Goal: Task Accomplishment & Management: Manage account settings

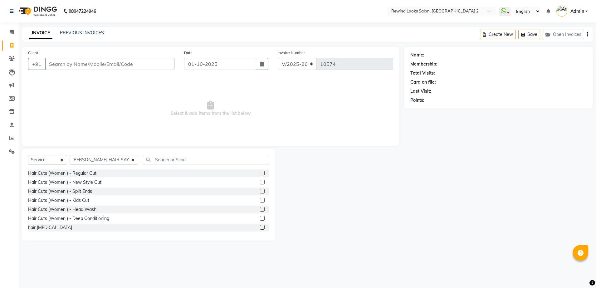
select select "4640"
select select "service"
select select "27076"
click at [92, 30] on link "PREVIOUS INVOICES" at bounding box center [82, 33] width 44 height 6
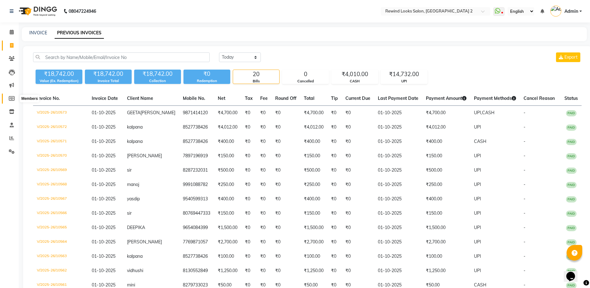
click at [11, 96] on icon at bounding box center [12, 98] width 6 height 5
select select
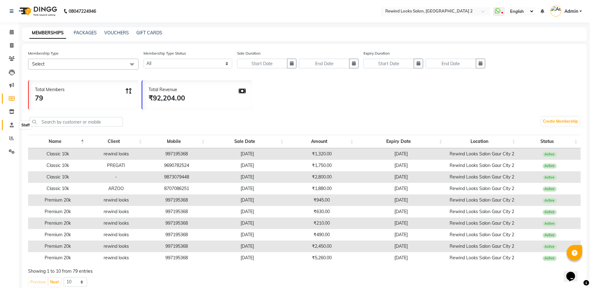
click at [10, 128] on span at bounding box center [11, 125] width 11 height 7
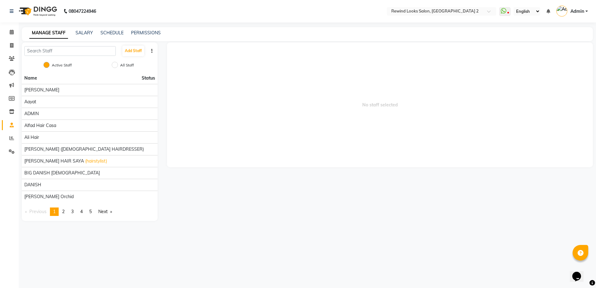
click at [10, 144] on li "Reports" at bounding box center [9, 138] width 19 height 13
click at [10, 141] on span at bounding box center [11, 138] width 11 height 7
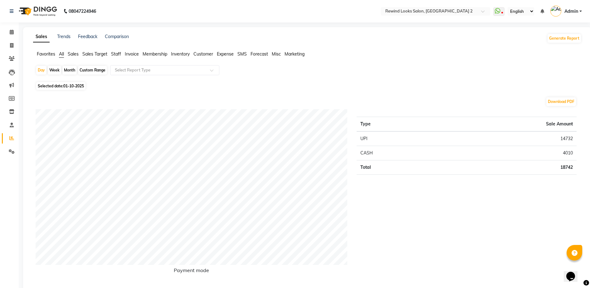
click at [66, 72] on div "Month" at bounding box center [69, 70] width 14 height 9
select select "10"
select select "2025"
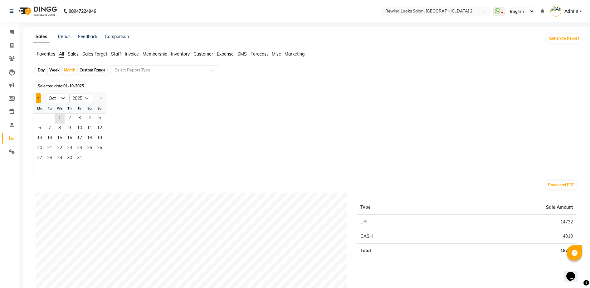
click at [39, 99] on button "Previous month" at bounding box center [38, 98] width 5 height 10
select select "9"
click at [41, 115] on span "1" at bounding box center [40, 119] width 10 height 10
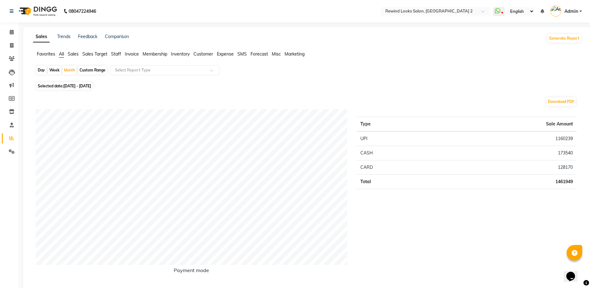
click at [115, 53] on span "Staff" at bounding box center [116, 54] width 10 height 6
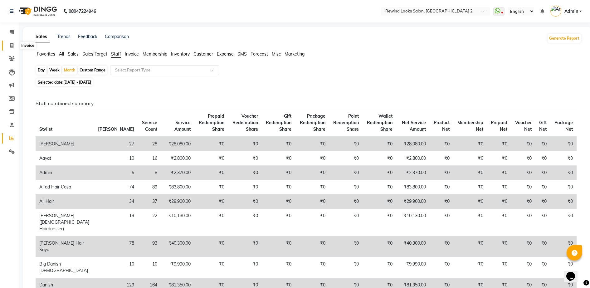
click at [14, 45] on span at bounding box center [11, 45] width 11 height 7
select select "service"
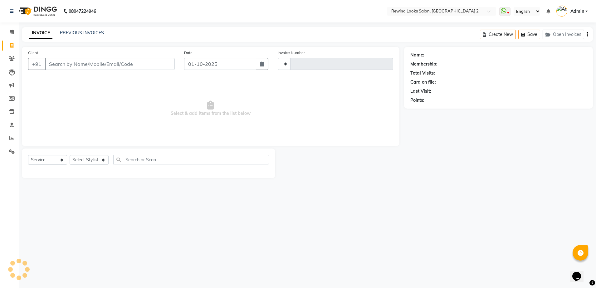
type input "10574"
select select "4640"
click at [97, 64] on input "Client" at bounding box center [110, 64] width 130 height 12
select select "27076"
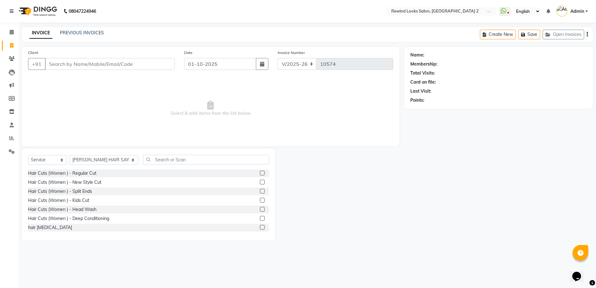
click at [100, 65] on input "Client" at bounding box center [110, 64] width 130 height 12
type input "9810717811"
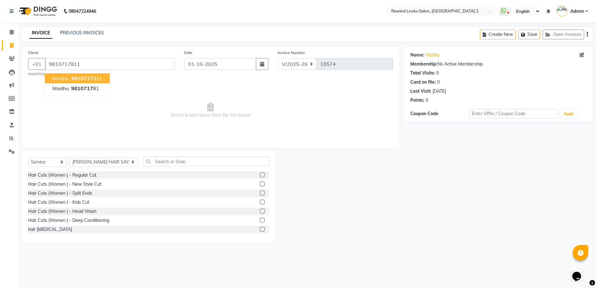
click at [98, 79] on ngb-highlight "9810717 811" at bounding box center [86, 78] width 32 height 6
click at [91, 164] on select "Select Stylist aasim aayat ADMIN Alfad hair Casa Ali Hair ARBAZ (MALE HAIRDRESS…" at bounding box center [104, 162] width 69 height 10
select select "59592"
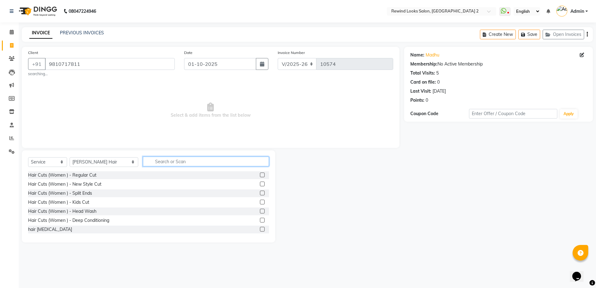
click at [147, 163] on input "text" at bounding box center [206, 162] width 126 height 10
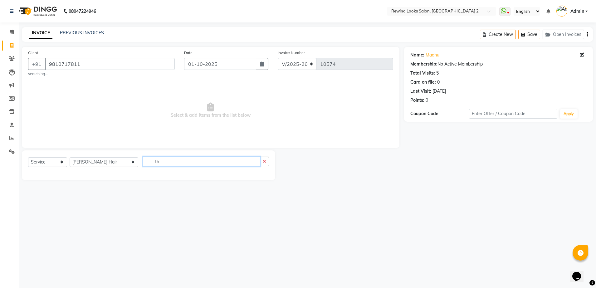
type input "t"
type input "tou"
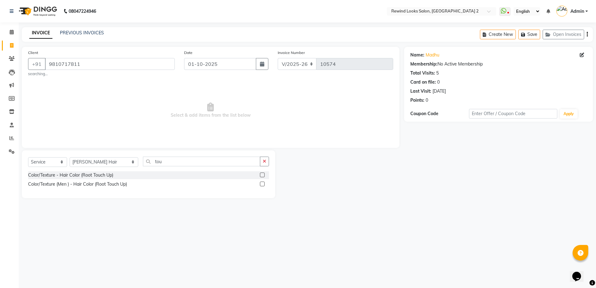
click at [261, 173] on label at bounding box center [262, 175] width 5 height 5
click at [261, 173] on input "checkbox" at bounding box center [262, 175] width 4 height 4
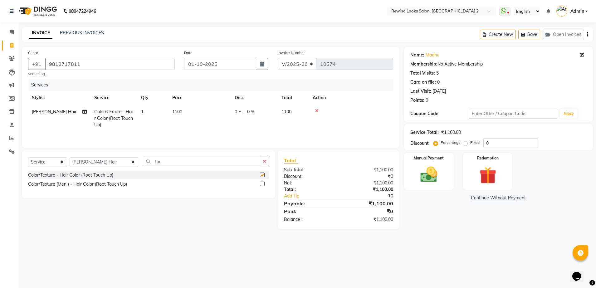
checkbox input "false"
click at [203, 112] on td "1100" at bounding box center [200, 118] width 62 height 27
select select "59592"
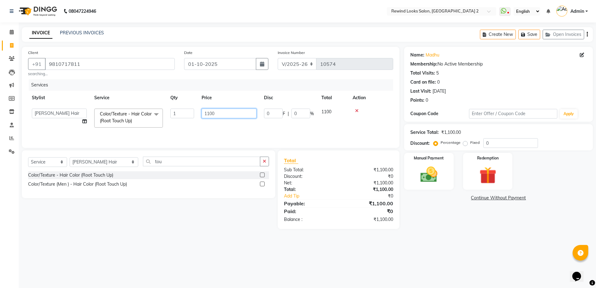
click at [217, 112] on input "1100" at bounding box center [229, 114] width 55 height 10
type input "1"
type input "1500"
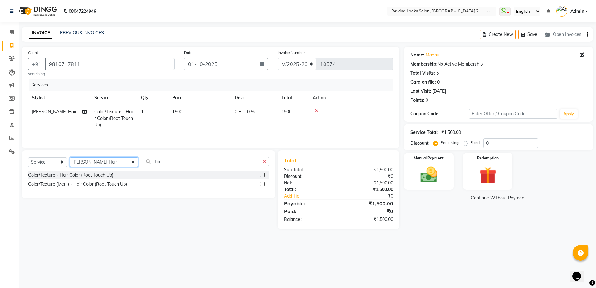
click at [85, 163] on select "Select Stylist aasim aayat ADMIN Alfad hair Casa Ali Hair ARBAZ (MALE HAIRDRESS…" at bounding box center [104, 162] width 69 height 10
select select "58106"
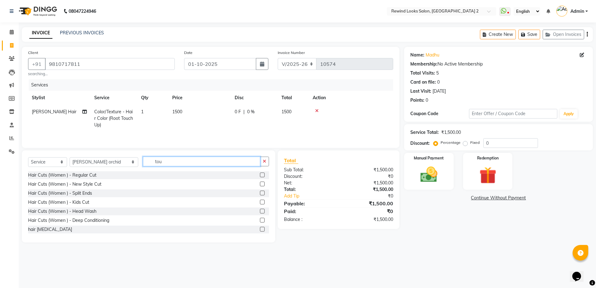
click at [163, 166] on input "tou" at bounding box center [201, 162] width 117 height 10
type input "t"
type input "threa"
click at [260, 176] on label at bounding box center [262, 175] width 5 height 5
click at [260, 176] on input "checkbox" at bounding box center [262, 175] width 4 height 4
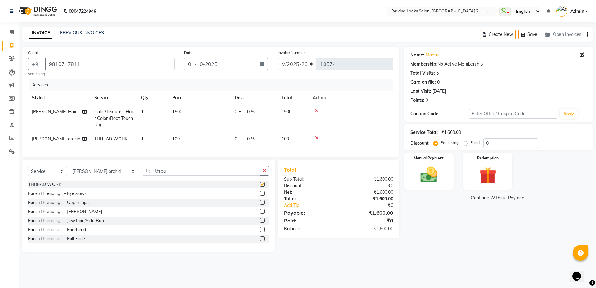
checkbox input "false"
click at [219, 140] on td "100" at bounding box center [200, 139] width 62 height 14
select select "58106"
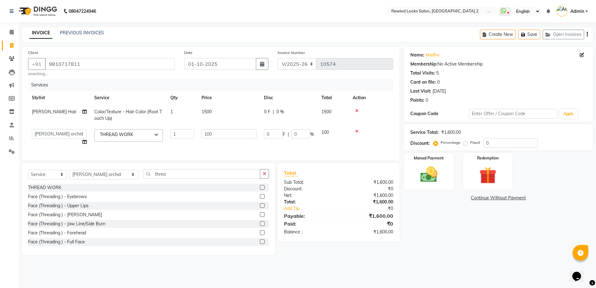
click at [219, 140] on td "100" at bounding box center [229, 137] width 62 height 24
click at [228, 136] on input "100" at bounding box center [229, 134] width 55 height 10
type input "1"
type input "220"
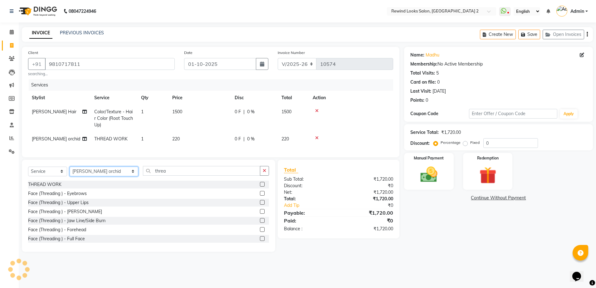
click at [101, 176] on select "Select Stylist aasim aayat ADMIN Alfad hair Casa Ali Hair ARBAZ (MALE HAIRDRESS…" at bounding box center [104, 172] width 69 height 10
select select "91668"
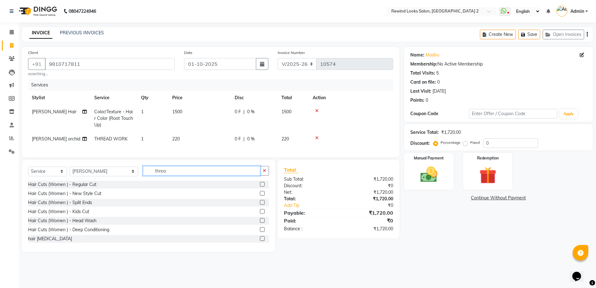
click at [155, 176] on input "threa" at bounding box center [201, 171] width 117 height 10
type input "t"
click at [260, 187] on label at bounding box center [262, 184] width 5 height 5
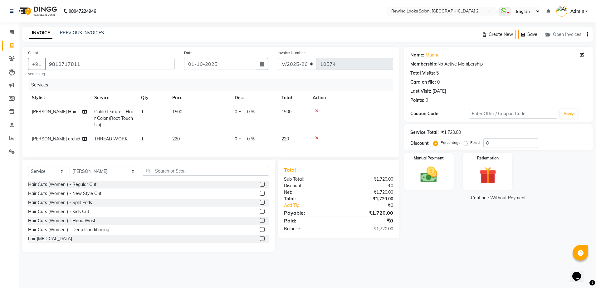
click at [260, 187] on input "checkbox" at bounding box center [262, 185] width 4 height 4
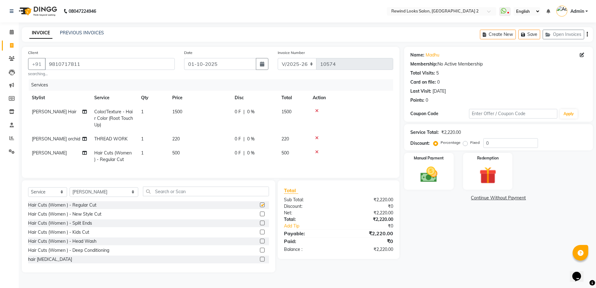
checkbox input "false"
drag, startPoint x: 464, startPoint y: 144, endPoint x: 499, endPoint y: 143, distance: 35.0
click at [499, 143] on div "Percentage Fixed 0" at bounding box center [486, 143] width 103 height 10
click at [499, 143] on input "0" at bounding box center [511, 143] width 55 height 10
type input "20"
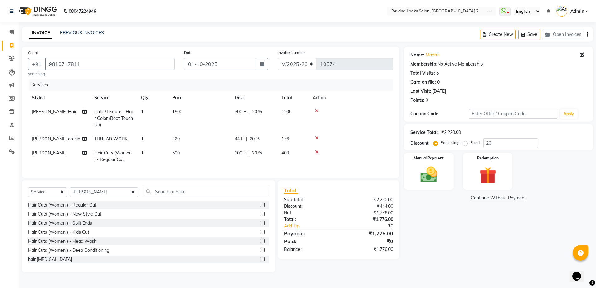
click at [470, 143] on label "Fixed" at bounding box center [474, 143] width 9 height 6
click at [466, 143] on input "Fixed" at bounding box center [466, 142] width 4 height 4
radio input "true"
click at [434, 175] on img at bounding box center [429, 174] width 29 height 21
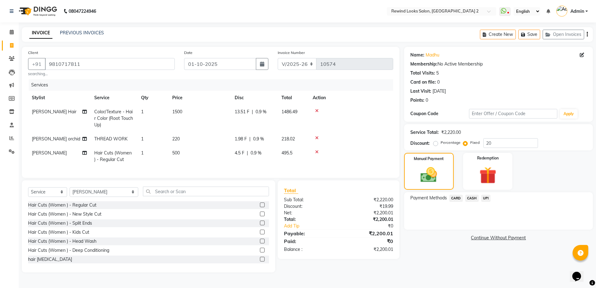
click at [485, 200] on span "UPI" at bounding box center [486, 198] width 10 height 7
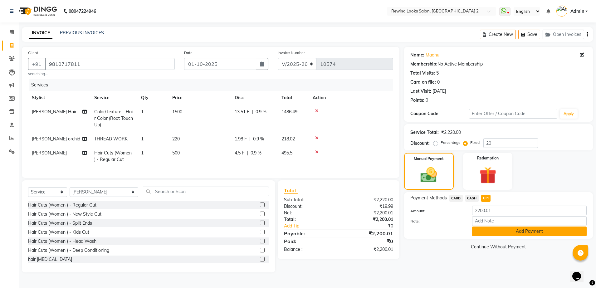
click at [490, 232] on button "Add Payment" at bounding box center [529, 232] width 115 height 10
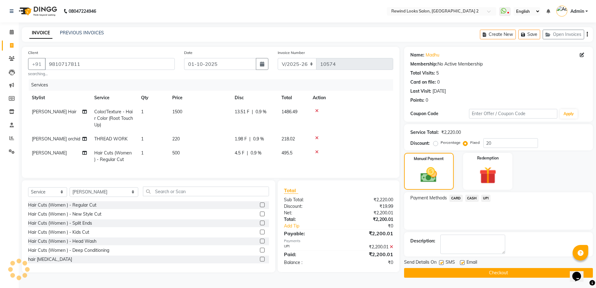
click at [487, 272] on button "Checkout" at bounding box center [498, 273] width 189 height 10
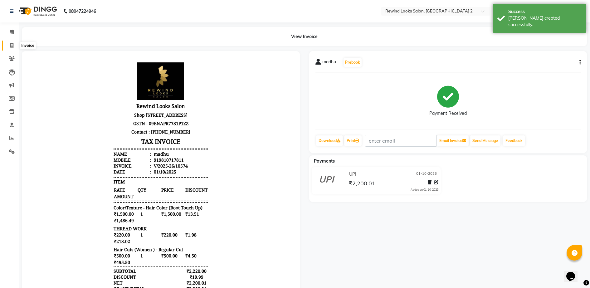
click at [8, 44] on span at bounding box center [11, 45] width 11 height 7
select select "service"
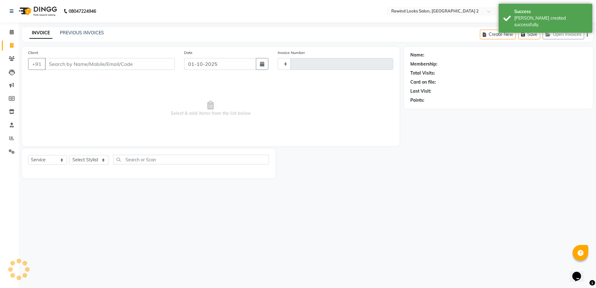
type input "10575"
select select "4640"
click at [58, 62] on input "Client" at bounding box center [110, 64] width 130 height 12
type input "87"
select select "27076"
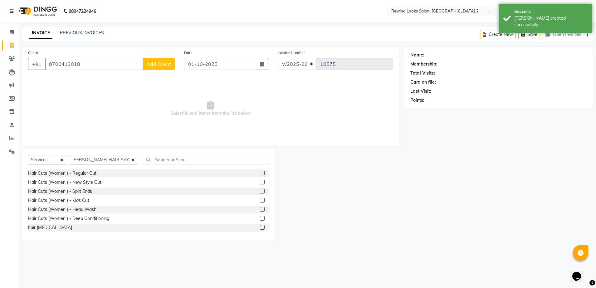
type input "8700413018"
click at [159, 64] on span "Add Client" at bounding box center [158, 64] width 25 height 6
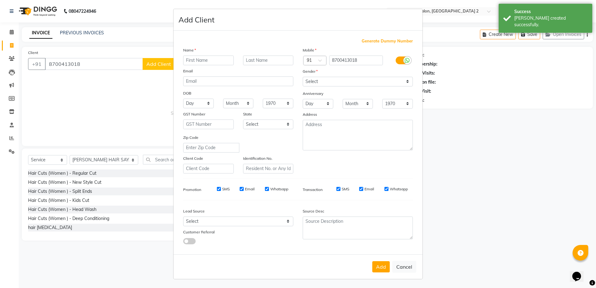
click at [210, 59] on input "text" at bounding box center [208, 61] width 51 height 10
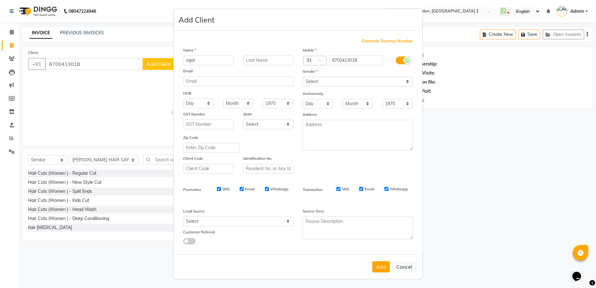
type input "rajat"
click at [366, 79] on select "Select Male Female Other Prefer Not To Say" at bounding box center [358, 82] width 110 height 10
select select "male"
click at [303, 77] on select "Select Male Female Other Prefer Not To Say" at bounding box center [358, 82] width 110 height 10
click at [380, 268] on button "Add" at bounding box center [380, 266] width 17 height 11
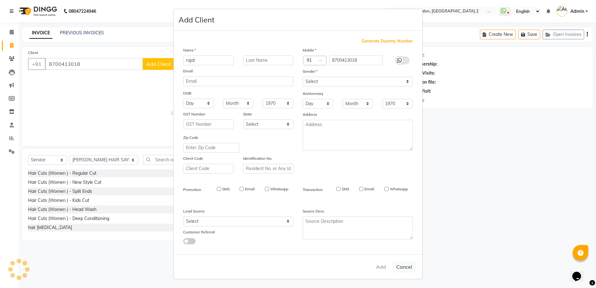
select select
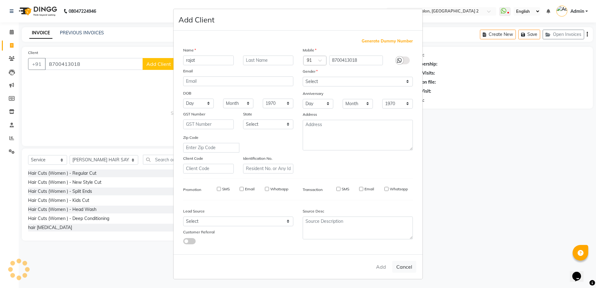
select select
checkbox input "false"
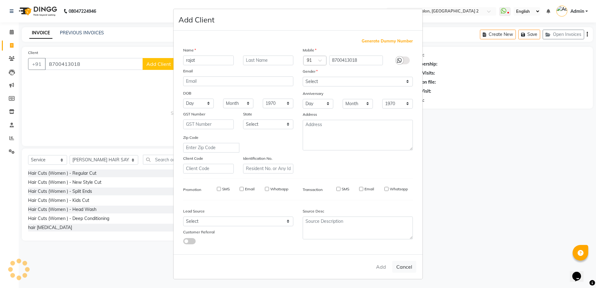
checkbox input "false"
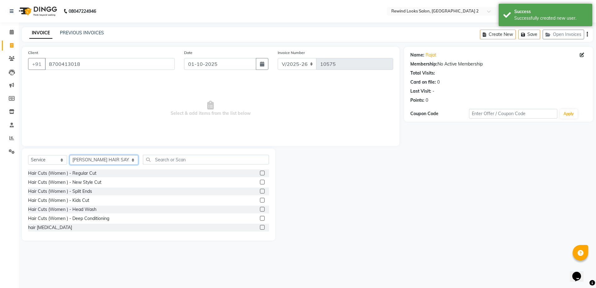
click at [77, 162] on select "Select Stylist aasim aayat ADMIN Alfad hair Casa Ali Hair ARBAZ (MALE HAIRDRESS…" at bounding box center [104, 160] width 69 height 10
select select "47089"
click at [158, 157] on input "text" at bounding box center [206, 160] width 126 height 10
click at [158, 157] on input "c" at bounding box center [201, 160] width 117 height 10
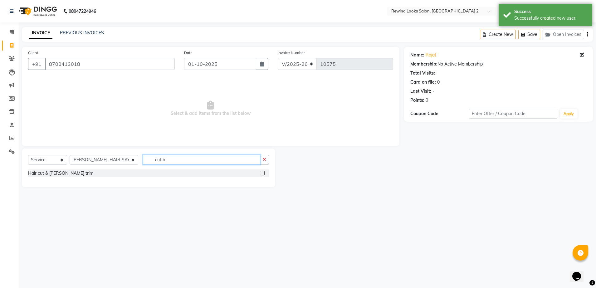
type input "cut b"
click at [264, 173] on label at bounding box center [262, 173] width 5 height 5
click at [264, 173] on input "checkbox" at bounding box center [262, 173] width 4 height 4
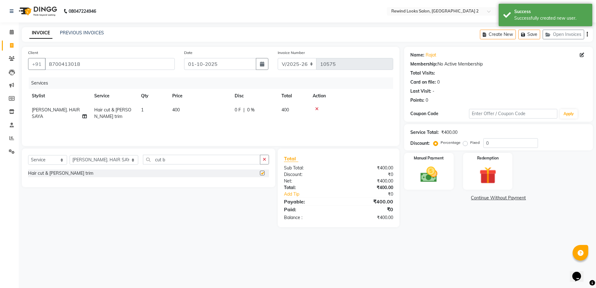
checkbox input "false"
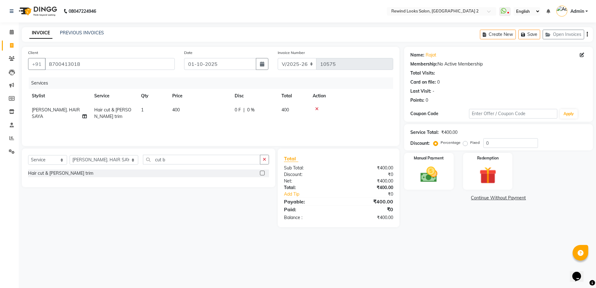
click at [317, 108] on icon at bounding box center [316, 109] width 3 height 4
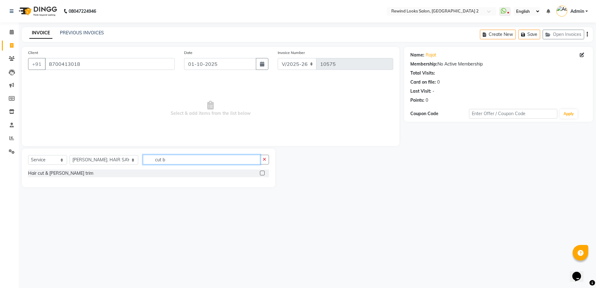
click at [159, 159] on input "cut b" at bounding box center [201, 160] width 117 height 10
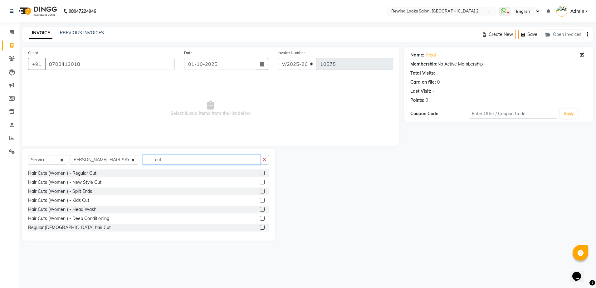
type input "cut"
click at [260, 225] on label at bounding box center [262, 227] width 5 height 5
click at [260, 226] on input "checkbox" at bounding box center [262, 228] width 4 height 4
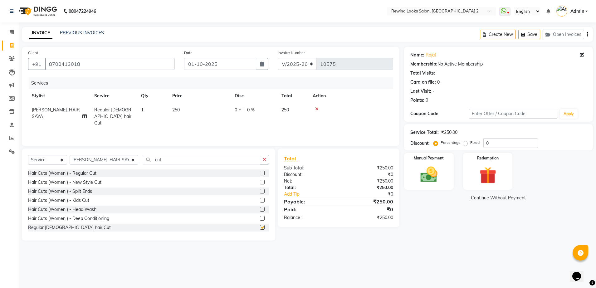
checkbox input "false"
click at [95, 162] on select "Select Stylist aasim aayat ADMIN Alfad hair Casa Ali Hair ARBAZ (MALE HAIRDRESS…" at bounding box center [104, 160] width 69 height 10
click at [97, 160] on select "Select Stylist aasim aayat ADMIN Alfad hair Casa Ali Hair ARBAZ (MALE HAIRDRESS…" at bounding box center [104, 160] width 69 height 10
select select "74475"
click at [148, 161] on input "cut" at bounding box center [201, 160] width 117 height 10
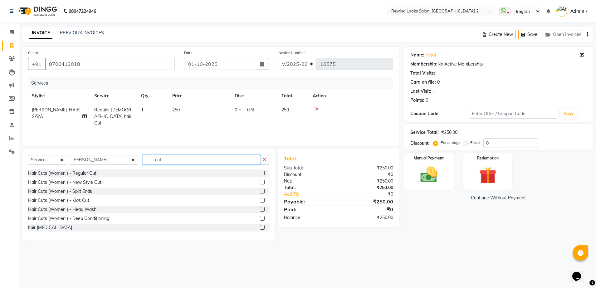
click at [148, 161] on input "cut" at bounding box center [201, 160] width 117 height 10
click at [160, 162] on input "cut" at bounding box center [201, 160] width 117 height 10
type input "c"
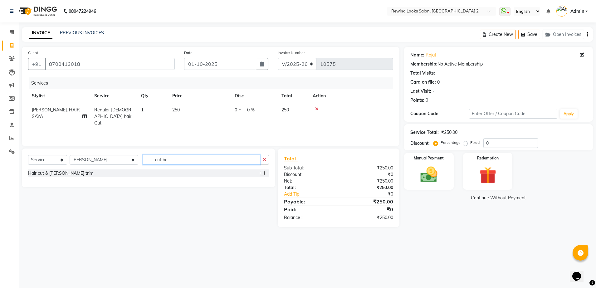
type input "cut be"
click at [262, 172] on label at bounding box center [262, 173] width 5 height 5
click at [262, 172] on input "checkbox" at bounding box center [262, 173] width 4 height 4
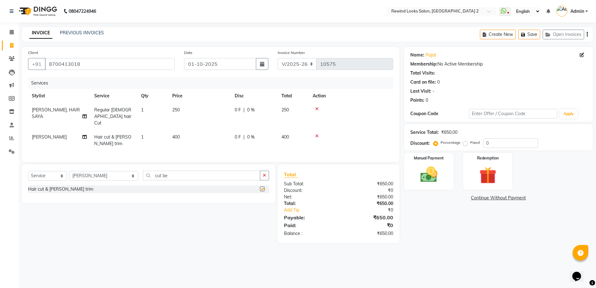
checkbox input "false"
click at [418, 169] on img at bounding box center [429, 174] width 29 height 21
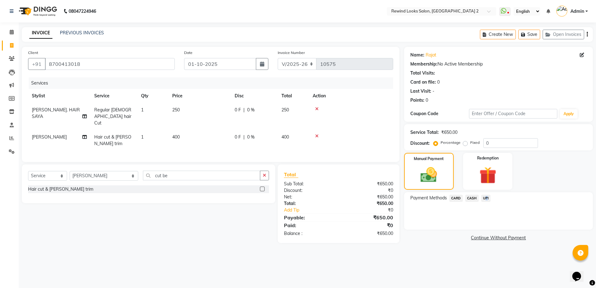
drag, startPoint x: 486, startPoint y: 194, endPoint x: 486, endPoint y: 199, distance: 4.4
click at [486, 199] on span "UPI" at bounding box center [486, 198] width 10 height 7
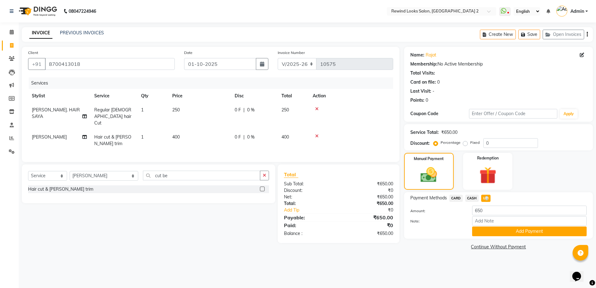
click at [486, 199] on span "UPI" at bounding box center [486, 198] width 10 height 7
click at [494, 232] on button "Add Payment" at bounding box center [529, 232] width 115 height 10
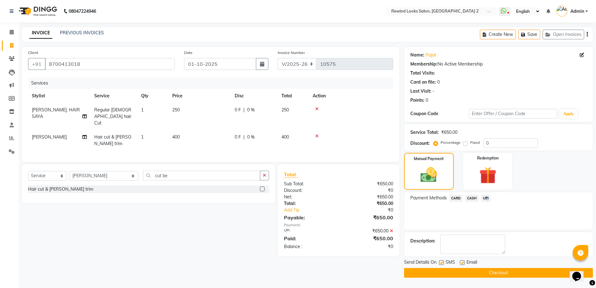
click at [488, 269] on button "Checkout" at bounding box center [498, 273] width 189 height 10
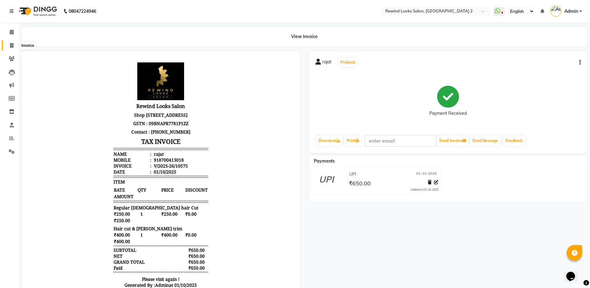
click at [11, 45] on icon at bounding box center [11, 45] width 3 height 5
select select "service"
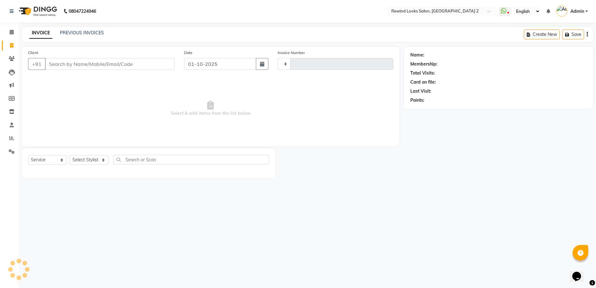
type input "10576"
select select "4640"
select select "27076"
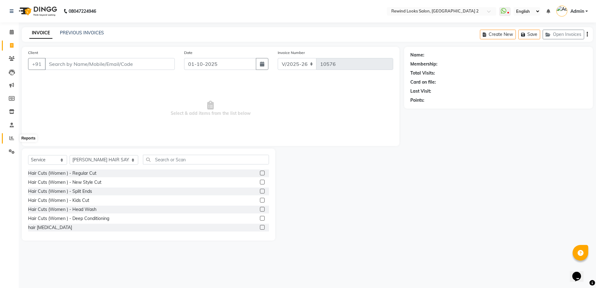
click at [8, 136] on span at bounding box center [11, 138] width 11 height 7
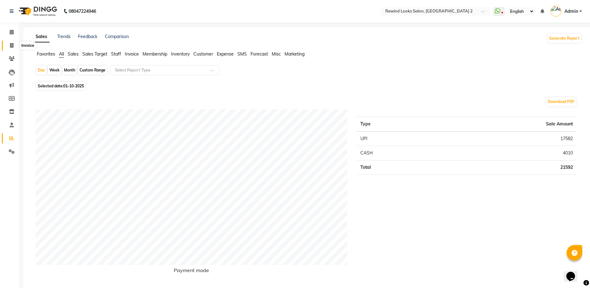
click at [12, 45] on icon at bounding box center [11, 45] width 3 height 5
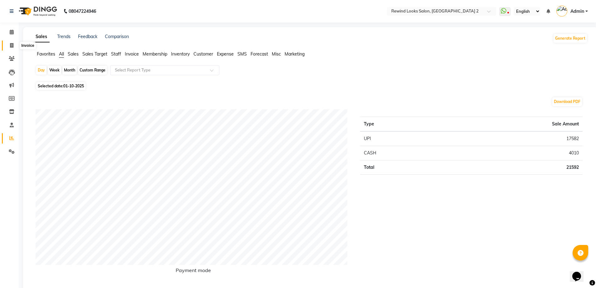
select select "4640"
select select "service"
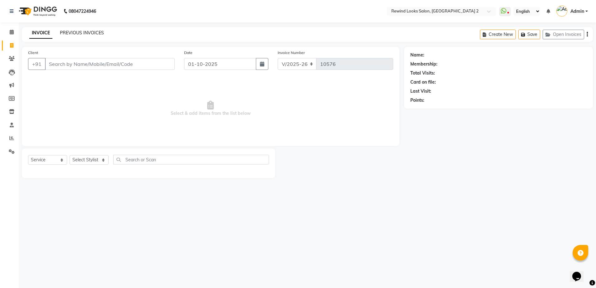
click at [78, 35] on link "PREVIOUS INVOICES" at bounding box center [82, 33] width 44 height 6
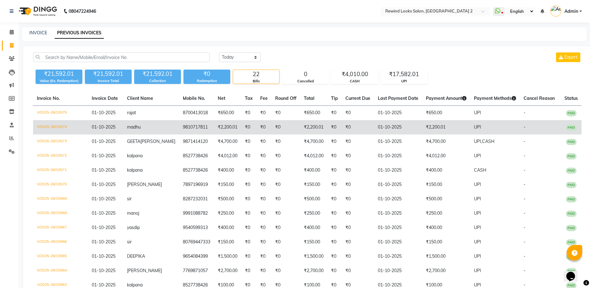
click at [157, 127] on td "madhu" at bounding box center [151, 127] width 56 height 14
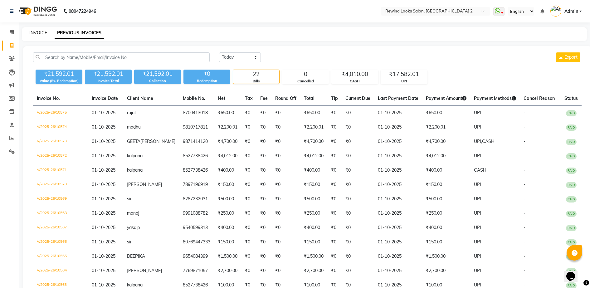
click at [37, 32] on link "INVOICE" at bounding box center [38, 33] width 18 height 6
select select "service"
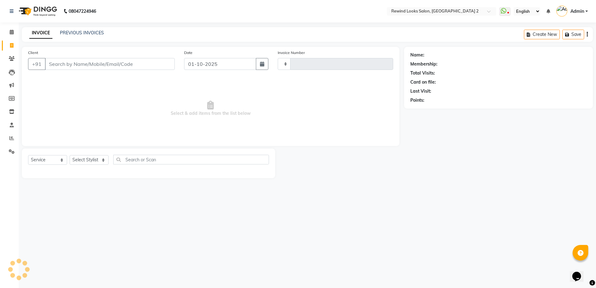
type input "10576"
select select "4640"
select select "27076"
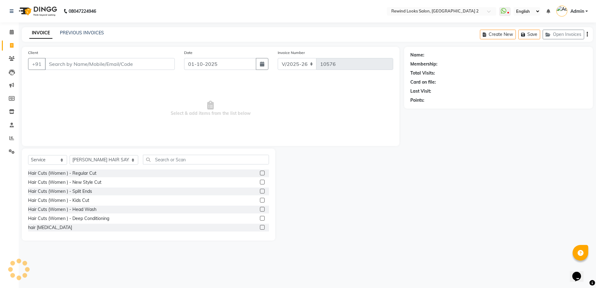
click at [124, 62] on input "Client" at bounding box center [110, 64] width 130 height 12
type input "9455526894"
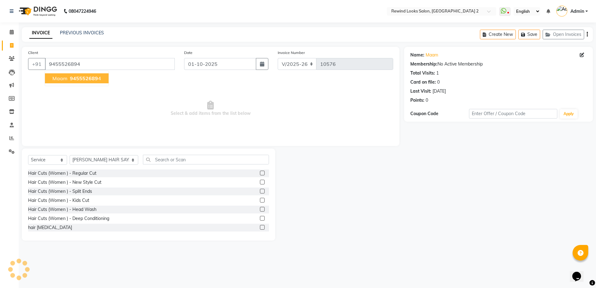
click at [70, 77] on span "945552689" at bounding box center [84, 78] width 28 height 6
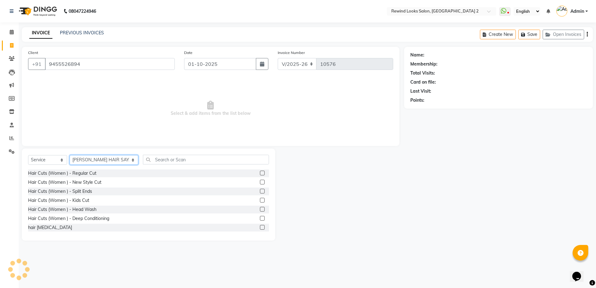
click at [94, 158] on select "Select Stylist aasim aayat ADMIN Alfad hair Casa Ali Hair ARBAZ (MALE HAIRDRESS…" at bounding box center [104, 160] width 69 height 10
select select "34649"
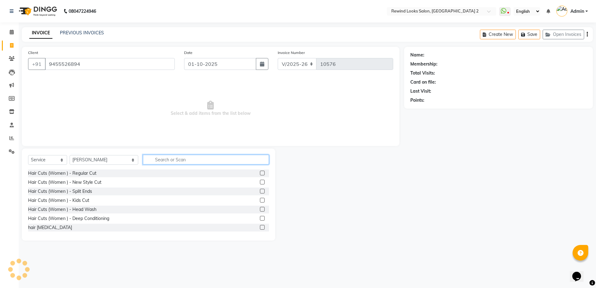
click at [150, 160] on input "text" at bounding box center [206, 160] width 126 height 10
click at [167, 161] on input "text" at bounding box center [206, 160] width 126 height 10
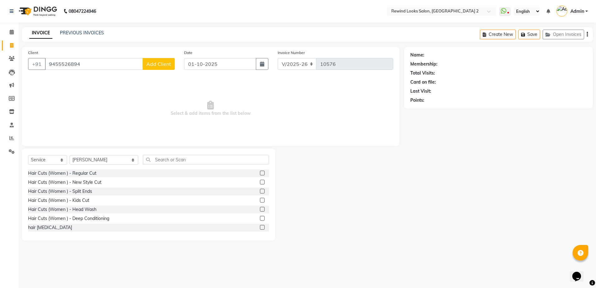
click at [159, 66] on span "Add Client" at bounding box center [158, 64] width 25 height 6
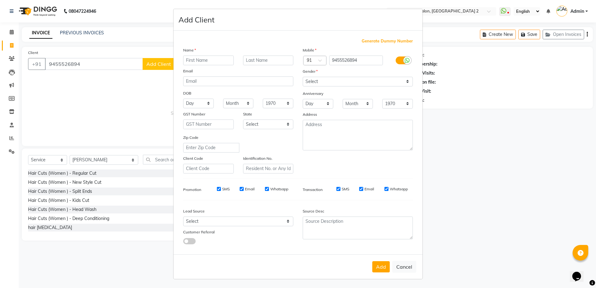
click at [209, 60] on input "text" at bounding box center [208, 61] width 51 height 10
type input "aayushi"
click at [332, 81] on select "Select Male Female Other Prefer Not To Say" at bounding box center [358, 82] width 110 height 10
click at [303, 77] on select "Select Male Female Other Prefer Not To Say" at bounding box center [358, 82] width 110 height 10
click at [364, 83] on select "Select Male Female Other Prefer Not To Say" at bounding box center [358, 82] width 110 height 10
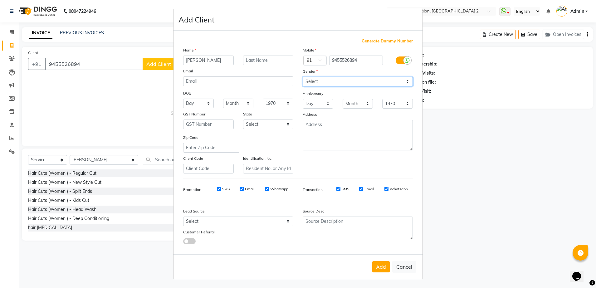
select select "female"
click at [303, 77] on select "Select Male Female Other Prefer Not To Say" at bounding box center [358, 82] width 110 height 10
click at [380, 268] on button "Add" at bounding box center [380, 266] width 17 height 11
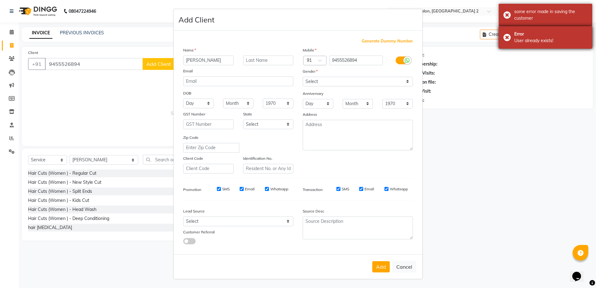
click at [508, 36] on div "Error User already exists!" at bounding box center [546, 37] width 94 height 22
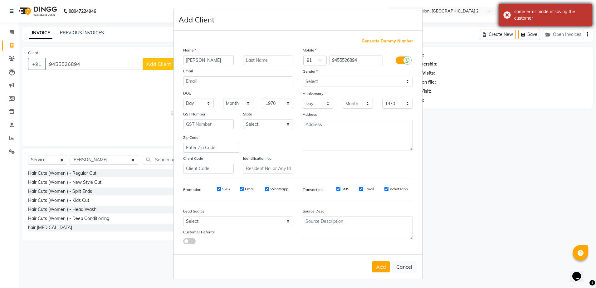
click at [506, 17] on div "some error made in saving the customer" at bounding box center [546, 15] width 94 height 22
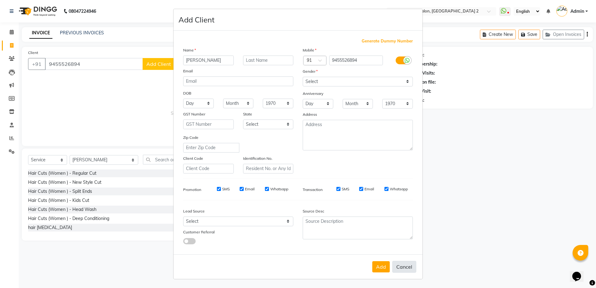
click at [406, 266] on button "Cancel" at bounding box center [404, 267] width 24 height 12
select select
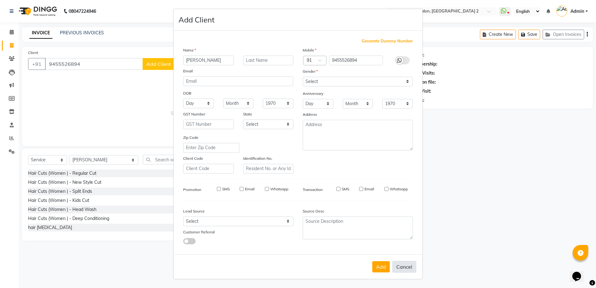
select select
checkbox input "false"
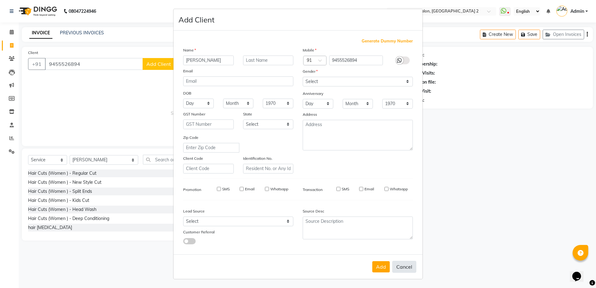
checkbox input "false"
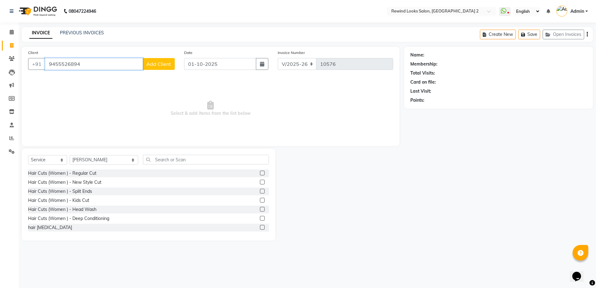
click at [102, 58] on input "9455526894" at bounding box center [94, 64] width 98 height 12
click at [90, 79] on span "945552689" at bounding box center [84, 78] width 28 height 6
type input "9455526894"
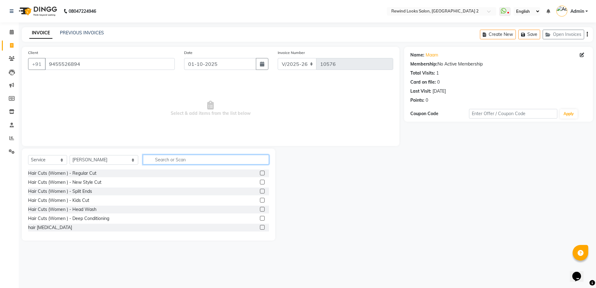
click at [169, 159] on input "text" at bounding box center [206, 160] width 126 height 10
type input "faci"
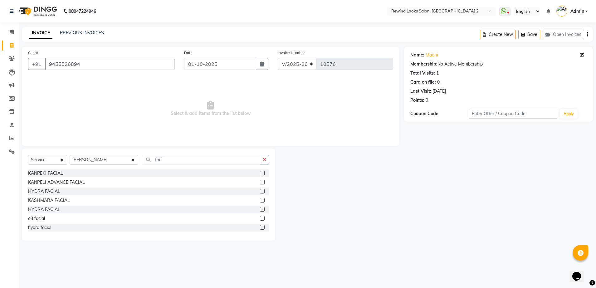
click at [260, 173] on label at bounding box center [262, 173] width 5 height 5
click at [260, 173] on input "checkbox" at bounding box center [262, 173] width 4 height 4
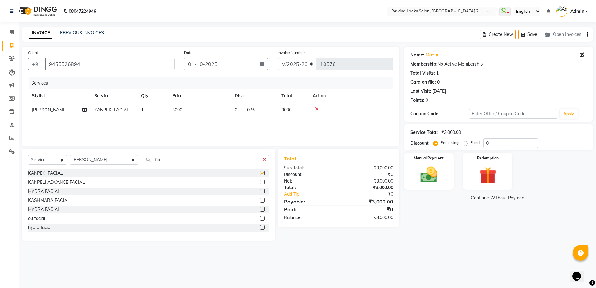
checkbox input "false"
click at [206, 110] on td "3000" at bounding box center [200, 110] width 62 height 14
select select "34649"
click at [206, 110] on input "3000" at bounding box center [229, 112] width 55 height 10
type input "5500"
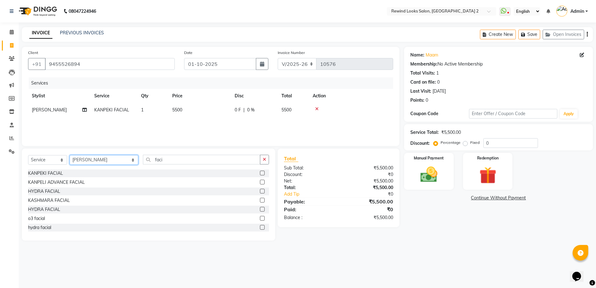
click at [99, 160] on select "Select Stylist aasim aayat ADMIN Alfad hair Casa Ali Hair ARBAZ (MALE HAIRDRESS…" at bounding box center [104, 160] width 69 height 10
select select "86294"
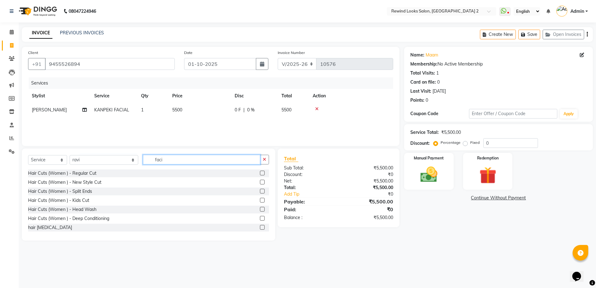
click at [151, 159] on input "faci" at bounding box center [201, 160] width 117 height 10
type input "was"
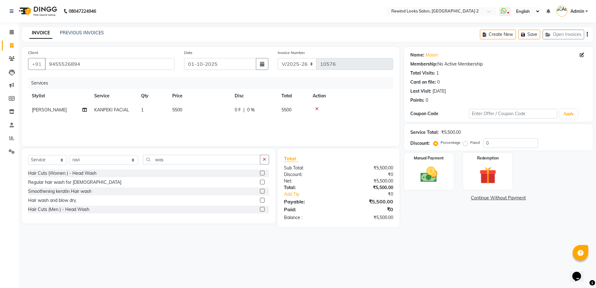
click at [261, 200] on label at bounding box center [262, 200] width 5 height 5
click at [261, 200] on input "checkbox" at bounding box center [262, 201] width 4 height 4
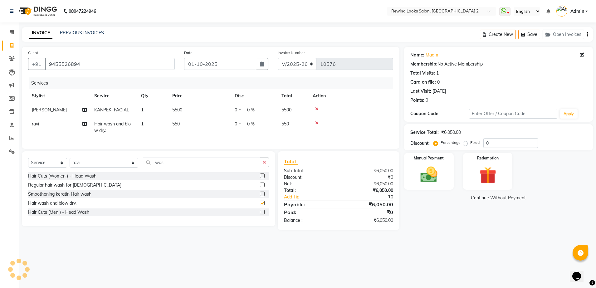
checkbox input "false"
click at [230, 125] on td "550" at bounding box center [200, 127] width 62 height 21
select select "86294"
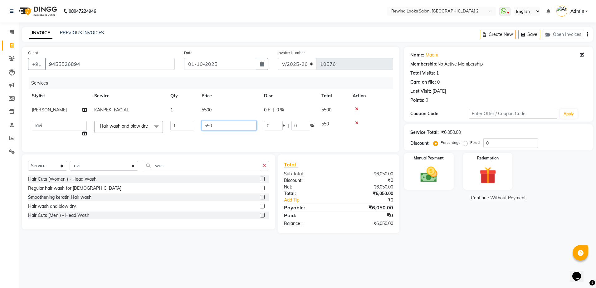
click at [230, 125] on input "550" at bounding box center [229, 126] width 55 height 10
type input "500"
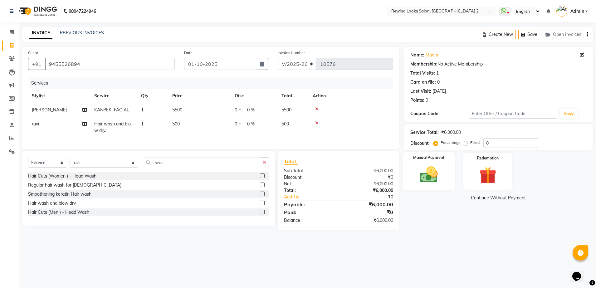
click at [436, 174] on img at bounding box center [429, 174] width 29 height 21
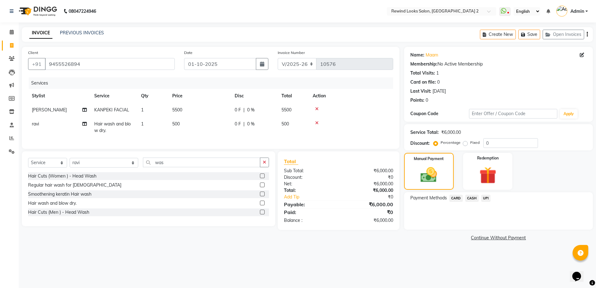
click at [488, 196] on span "UPI" at bounding box center [486, 198] width 10 height 7
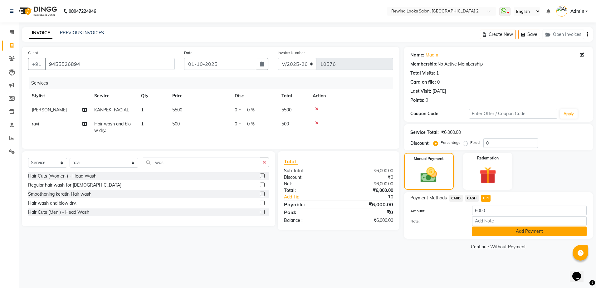
click at [493, 230] on button "Add Payment" at bounding box center [529, 232] width 115 height 10
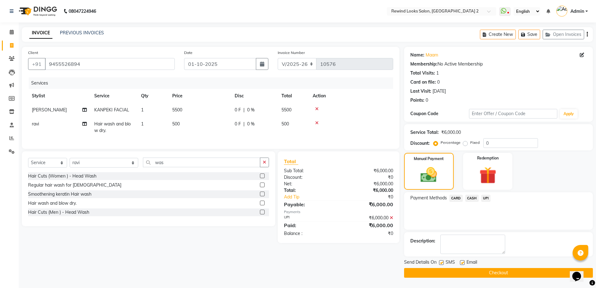
click at [487, 276] on button "Checkout" at bounding box center [498, 273] width 189 height 10
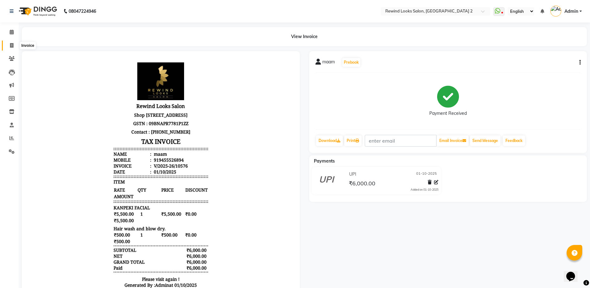
click at [10, 45] on icon at bounding box center [11, 45] width 3 height 5
select select "service"
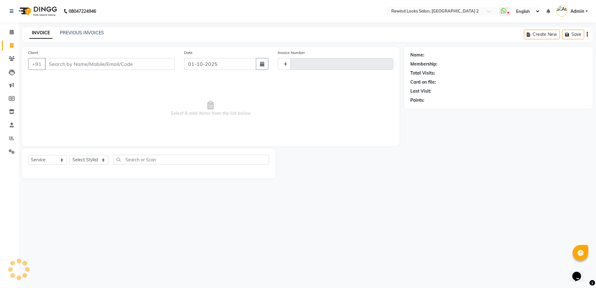
type input "10577"
select select "4640"
click at [74, 30] on link "PREVIOUS INVOICES" at bounding box center [82, 33] width 44 height 6
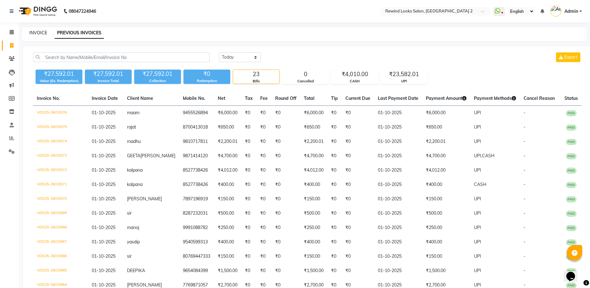
click at [32, 32] on link "INVOICE" at bounding box center [38, 33] width 18 height 6
select select "service"
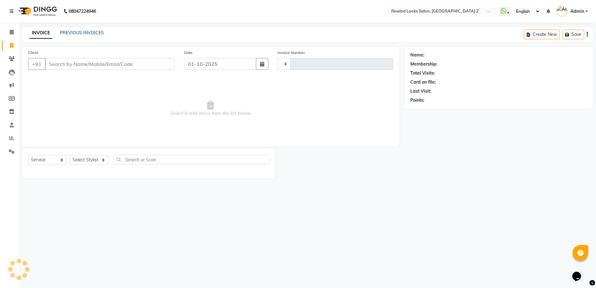
select select "27076"
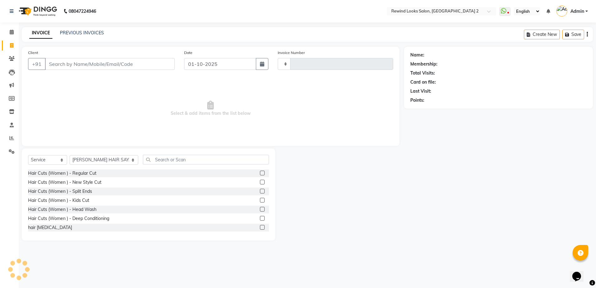
type input "10577"
select select "4640"
click at [140, 64] on input "Client" at bounding box center [110, 64] width 130 height 12
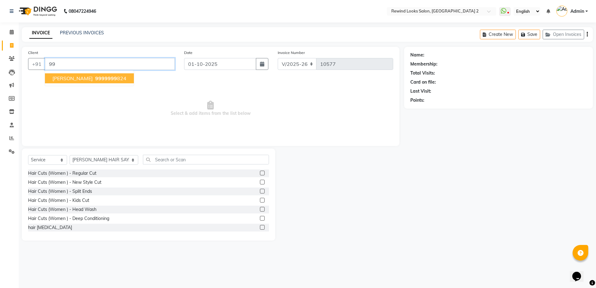
type input "9"
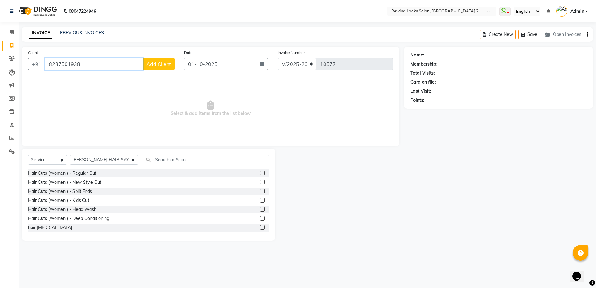
type input "8287501938"
click at [146, 62] on button "Add Client" at bounding box center [159, 64] width 32 height 12
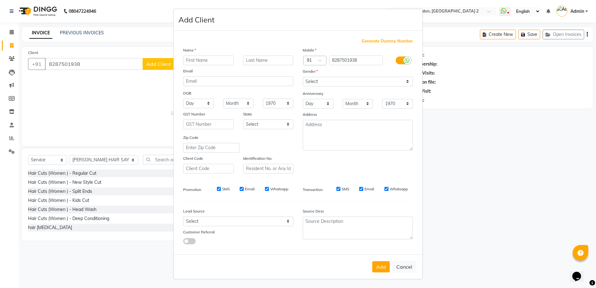
click at [200, 61] on input "text" at bounding box center [208, 61] width 51 height 10
type input "shivani"
click at [326, 78] on select "Select Male Female Other Prefer Not To Say" at bounding box center [358, 82] width 110 height 10
click at [303, 77] on select "Select Male Female Other Prefer Not To Say" at bounding box center [358, 82] width 110 height 10
click at [333, 102] on select "Day 01 02 03 04 05 06 07 08 09 10 11 12 13 14 15 16 17 18 19 20 21 22 23 24 25 …" at bounding box center [318, 104] width 31 height 10
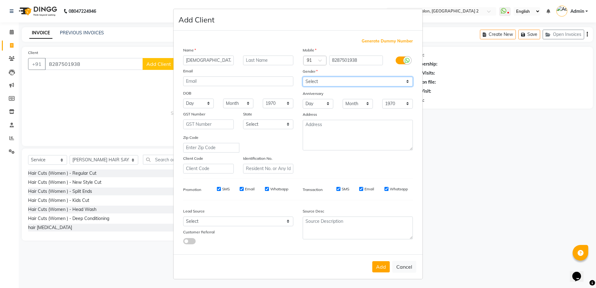
click at [329, 81] on select "Select Male Female Other Prefer Not To Say" at bounding box center [358, 82] width 110 height 10
select select "female"
click at [303, 77] on select "Select Male Female Other Prefer Not To Say" at bounding box center [358, 82] width 110 height 10
click at [384, 263] on button "Add" at bounding box center [380, 266] width 17 height 11
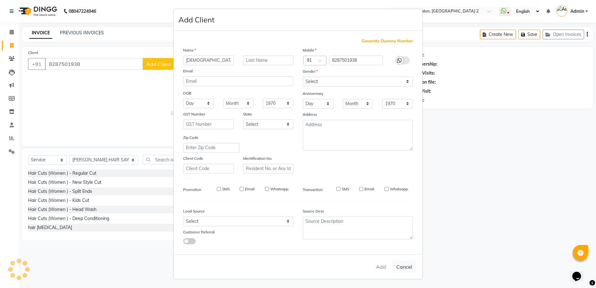
select select
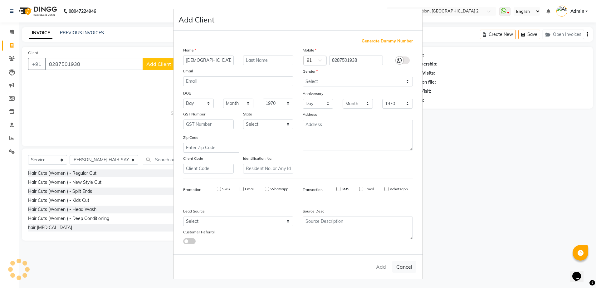
select select
checkbox input "false"
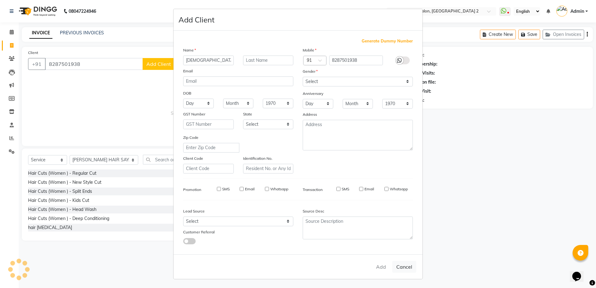
checkbox input "false"
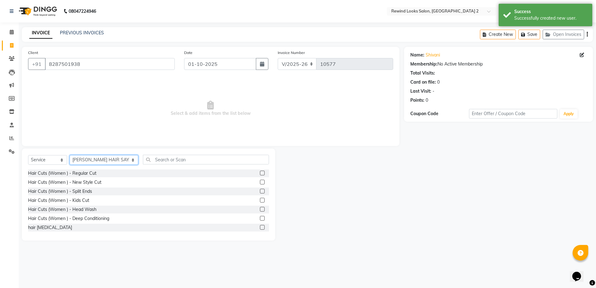
click at [87, 160] on select "Select Stylist aasim aayat ADMIN Alfad hair Casa Ali Hair ARBAZ (MALE HAIRDRESS…" at bounding box center [104, 160] width 69 height 10
select select "74475"
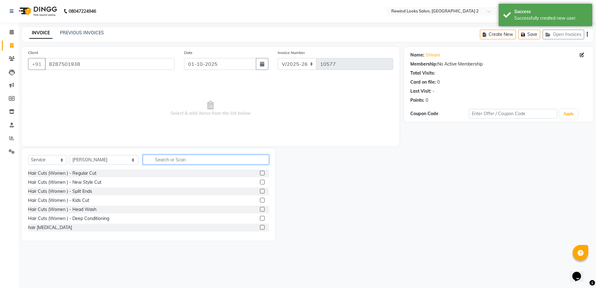
click at [161, 162] on input "text" at bounding box center [206, 160] width 126 height 10
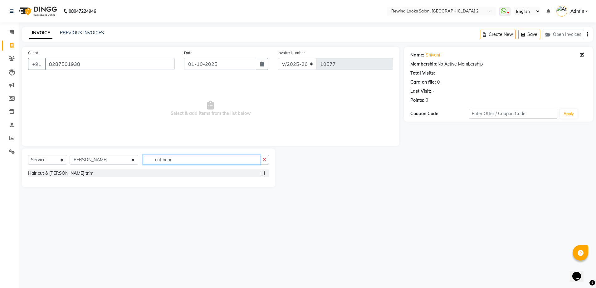
type input "cut bear"
click at [263, 174] on label at bounding box center [262, 173] width 5 height 5
click at [263, 174] on input "checkbox" at bounding box center [262, 173] width 4 height 4
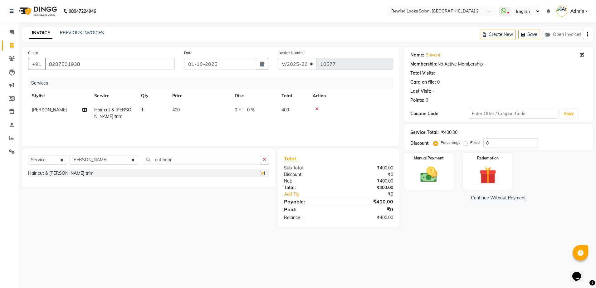
checkbox input "false"
click at [422, 185] on img at bounding box center [429, 174] width 29 height 21
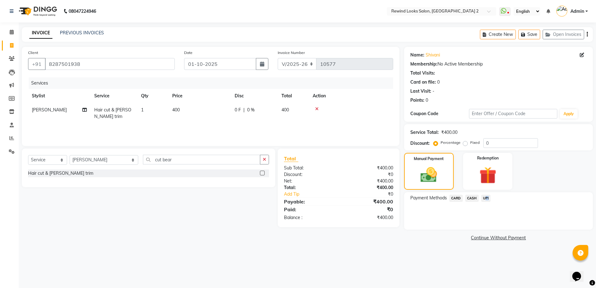
drag, startPoint x: 488, startPoint y: 198, endPoint x: 482, endPoint y: 200, distance: 6.4
click at [482, 200] on span "UPI" at bounding box center [486, 198] width 10 height 7
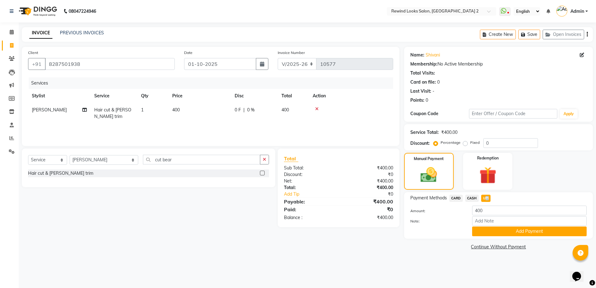
click at [482, 200] on span "UPI" at bounding box center [486, 198] width 10 height 7
click at [490, 230] on button "Add Payment" at bounding box center [529, 232] width 115 height 10
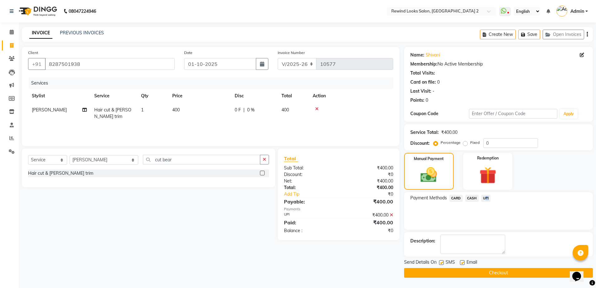
click at [497, 269] on button "Checkout" at bounding box center [498, 273] width 189 height 10
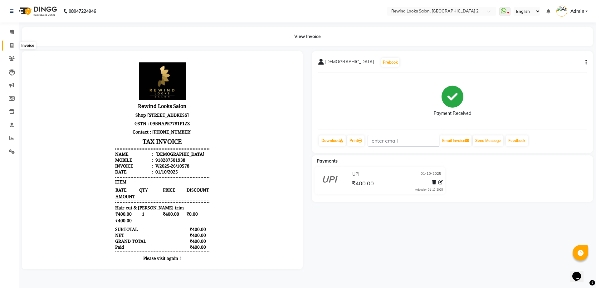
click at [11, 42] on span at bounding box center [11, 45] width 11 height 7
select select "service"
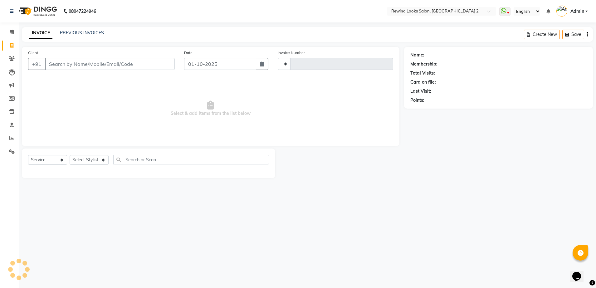
type input "10579"
select select "4640"
click at [130, 66] on input "Client" at bounding box center [110, 64] width 130 height 12
select select "27076"
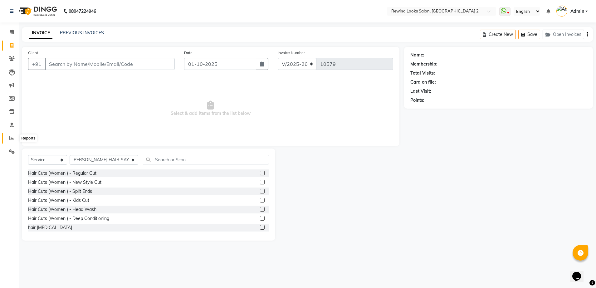
click at [12, 138] on icon at bounding box center [11, 138] width 5 height 5
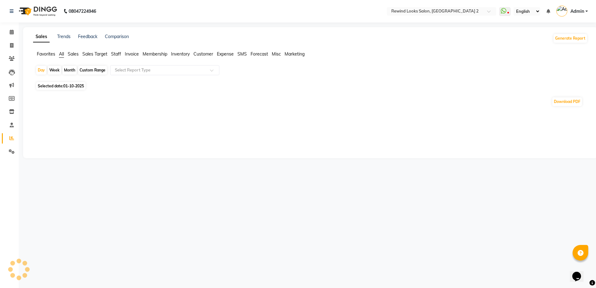
click at [112, 54] on span "Staff" at bounding box center [116, 54] width 10 height 6
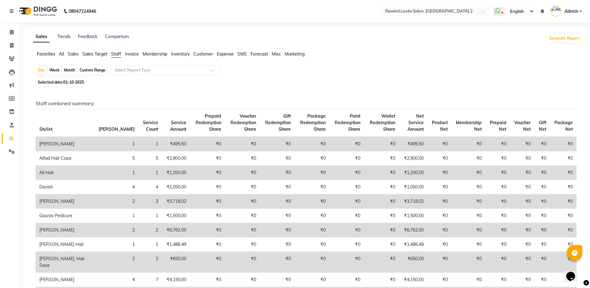
click at [69, 71] on div "Month" at bounding box center [69, 70] width 14 height 9
select select "10"
select select "2025"
click at [12, 44] on icon at bounding box center [11, 45] width 3 height 5
select select "service"
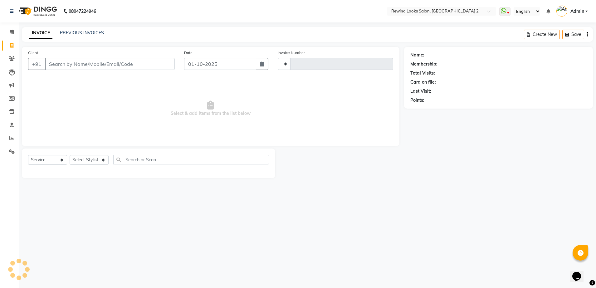
type input "10584"
select select "4640"
select select "27076"
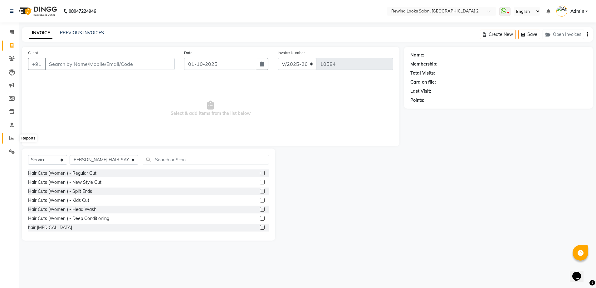
click at [11, 140] on icon at bounding box center [11, 138] width 5 height 5
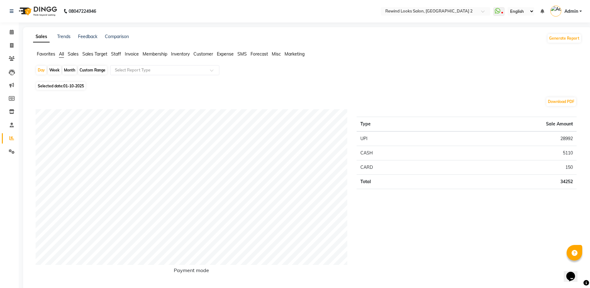
click at [113, 52] on span "Staff" at bounding box center [116, 54] width 10 height 6
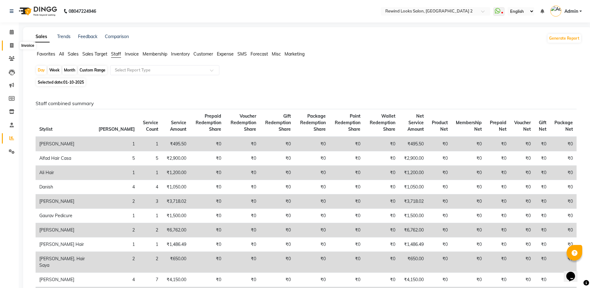
click at [10, 47] on icon at bounding box center [11, 45] width 3 height 5
select select "service"
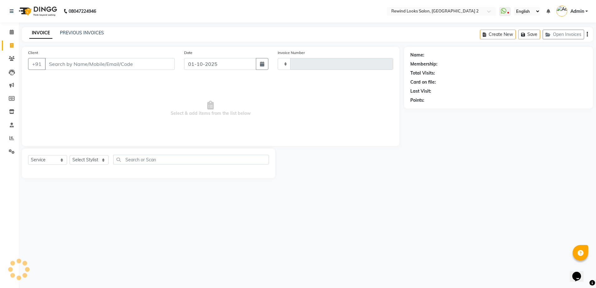
type input "10584"
select select "4640"
select select "27076"
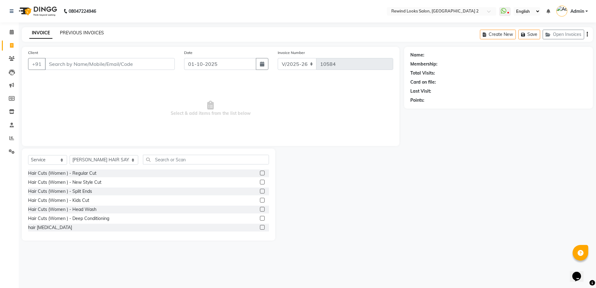
click at [73, 34] on link "PREVIOUS INVOICES" at bounding box center [82, 33] width 44 height 6
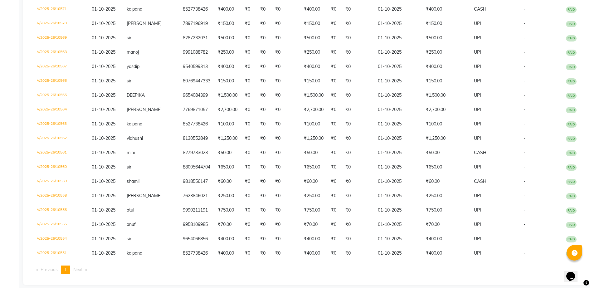
scroll to position [289, 0]
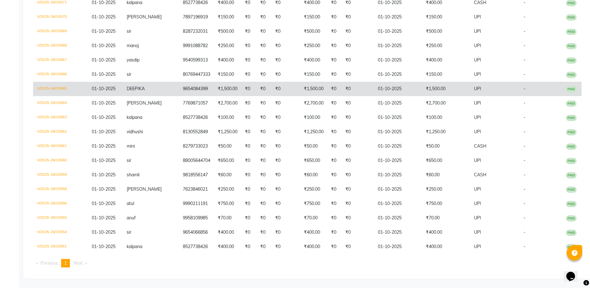
click at [214, 93] on td "₹1,500.00" at bounding box center [227, 89] width 27 height 14
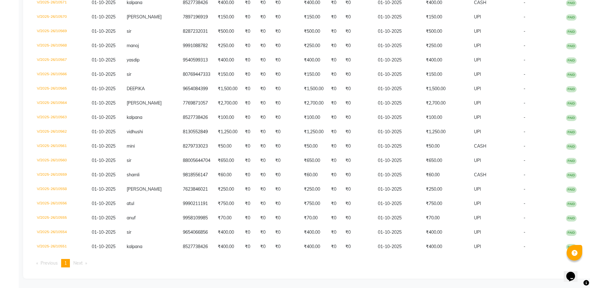
click at [67, 264] on span "1" at bounding box center [65, 263] width 2 height 6
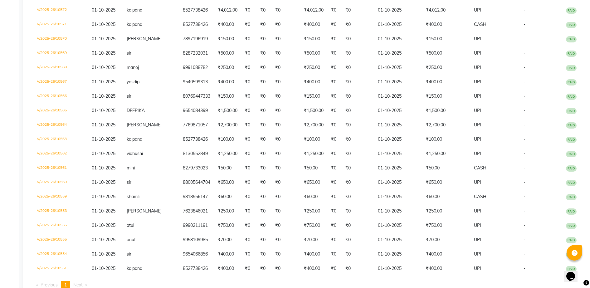
scroll to position [268, 0]
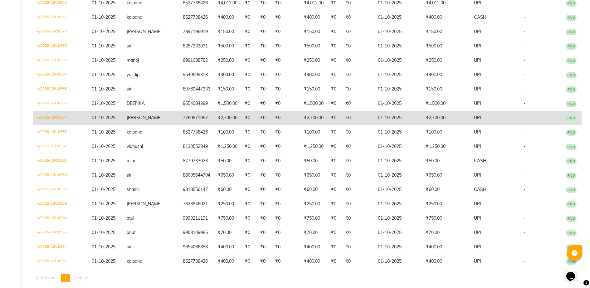
click at [360, 120] on td "₹0" at bounding box center [358, 118] width 32 height 14
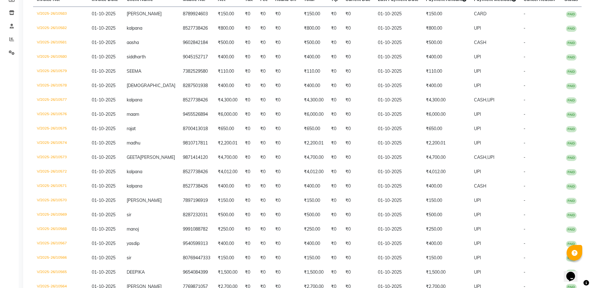
scroll to position [96, 0]
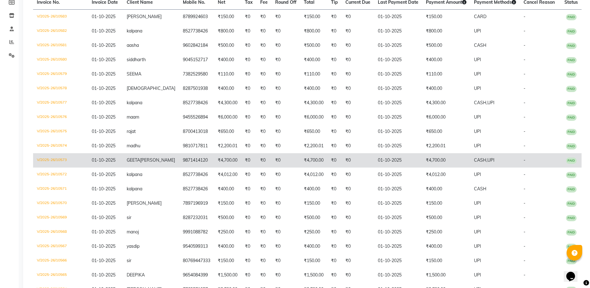
click at [374, 162] on td "01-10-2025" at bounding box center [398, 160] width 48 height 14
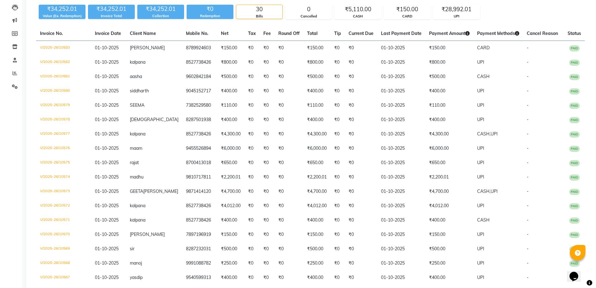
scroll to position [0, 0]
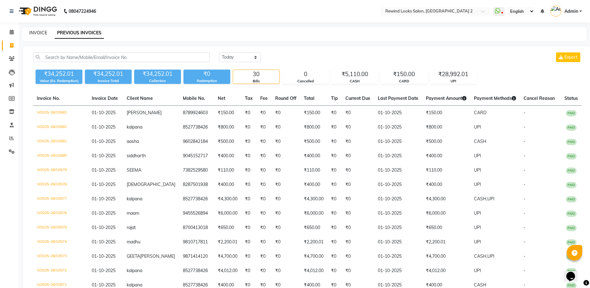
click at [37, 30] on link "INVOICE" at bounding box center [38, 33] width 18 height 6
select select "service"
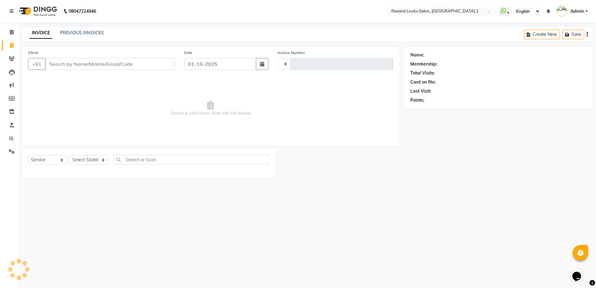
type input "10584"
select select "4640"
select select "27076"
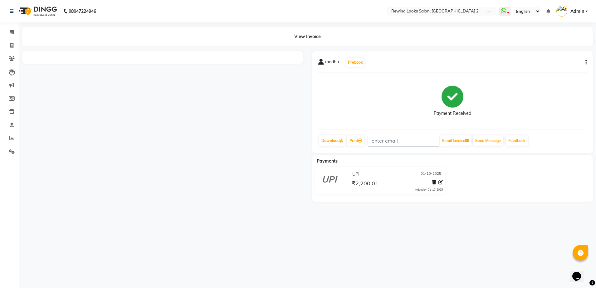
click at [586, 62] on icon "button" at bounding box center [586, 62] width 1 height 0
click at [557, 71] on div "Edit Invoice" at bounding box center [555, 70] width 43 height 8
select select "service"
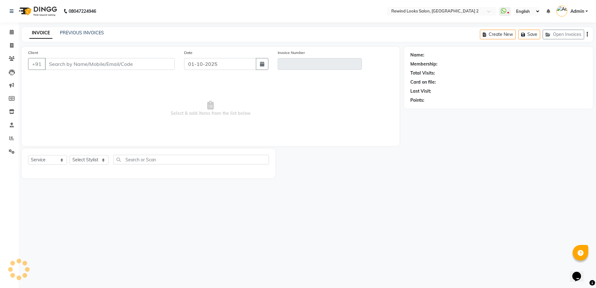
select select "27076"
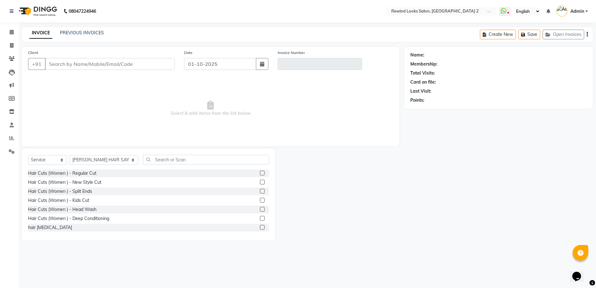
type input "9810717811"
type input "V/2025-26/10574"
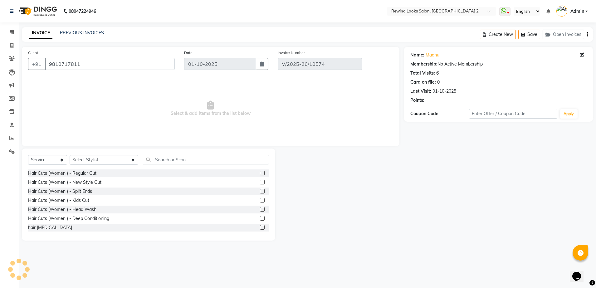
select select "select"
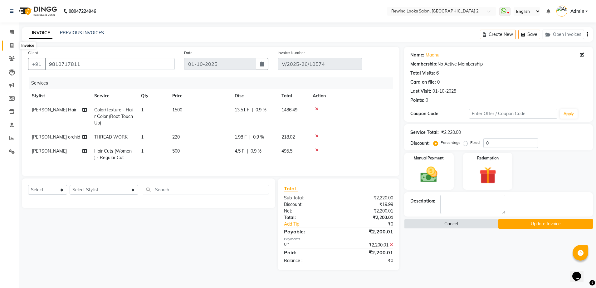
click at [12, 43] on icon at bounding box center [11, 45] width 3 height 5
select select "service"
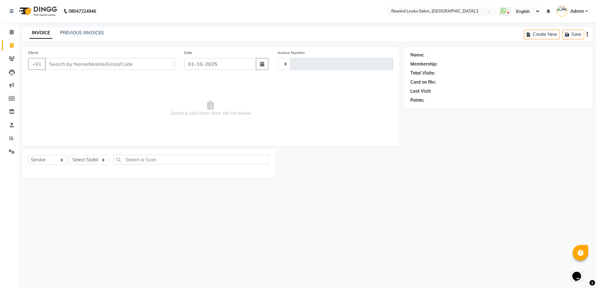
type input "10576"
select select "4640"
select select "27076"
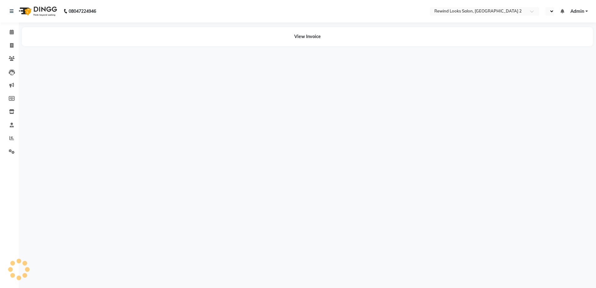
select select "en"
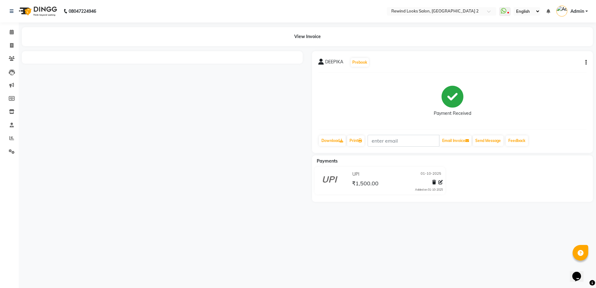
click at [586, 63] on icon "button" at bounding box center [586, 62] width 1 height 0
click at [563, 61] on div "Edit Item Staff" at bounding box center [555, 63] width 43 height 8
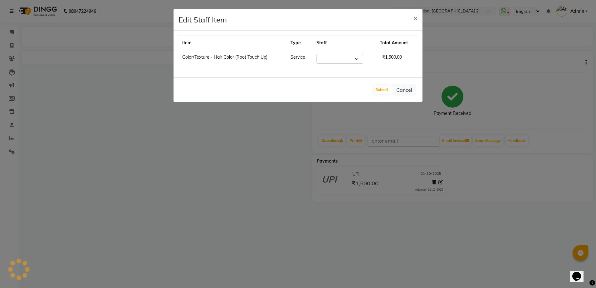
select select "79644"
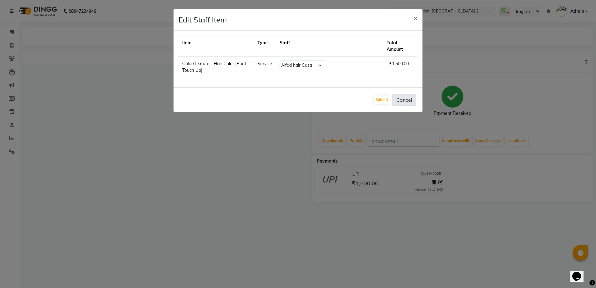
click at [409, 94] on button "Cancel" at bounding box center [404, 100] width 24 height 12
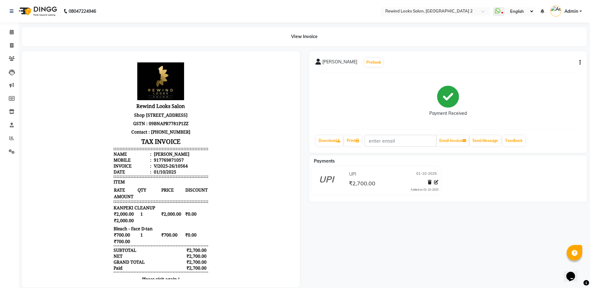
click at [579, 61] on button "button" at bounding box center [579, 62] width 4 height 7
click at [559, 63] on div "Edit Item Staff" at bounding box center [549, 63] width 43 height 8
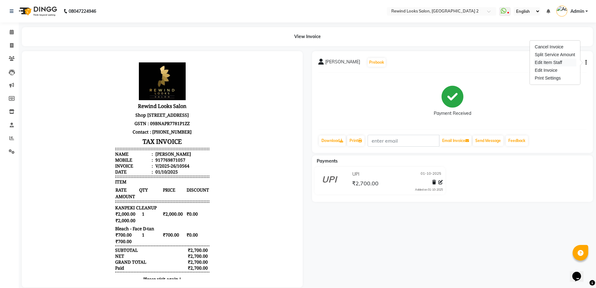
select select
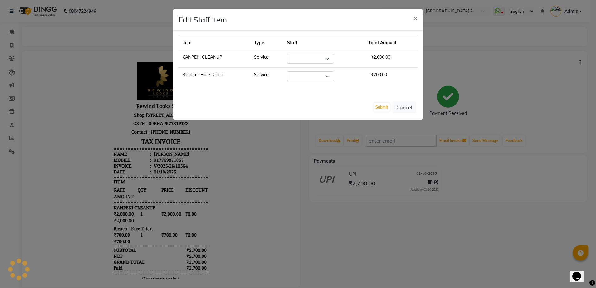
select select "76576"
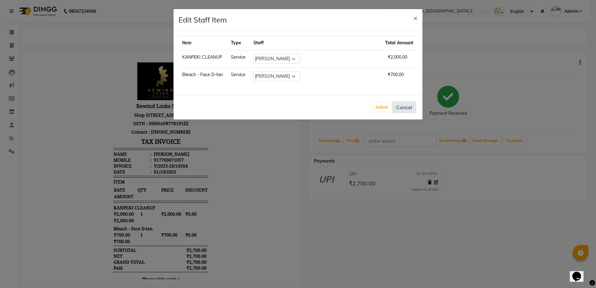
click at [401, 105] on button "Cancel" at bounding box center [404, 107] width 24 height 12
